Goal: Information Seeking & Learning: Learn about a topic

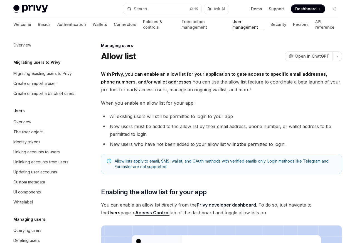
scroll to position [78, 0]
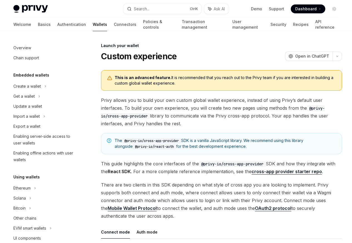
scroll to position [255, 0]
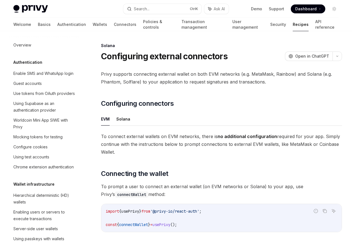
scroll to position [891, 0]
